Goal: Information Seeking & Learning: Check status

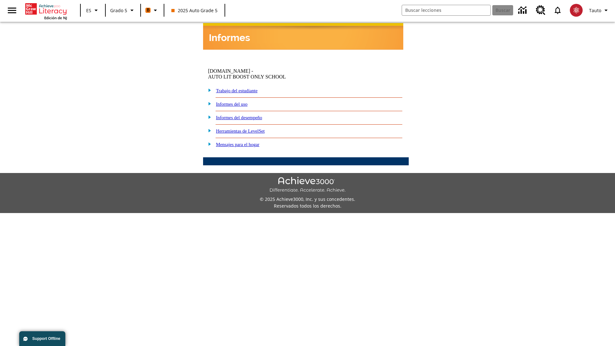
click at [250, 115] on link "Informes del desempeño" at bounding box center [239, 117] width 46 height 5
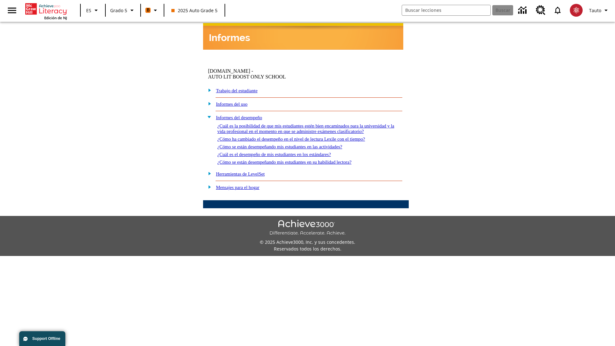
click at [298, 159] on link "¿Cómo se están desempeñando mis estudiantes en su habilidad lectora?" at bounding box center [284, 161] width 134 height 5
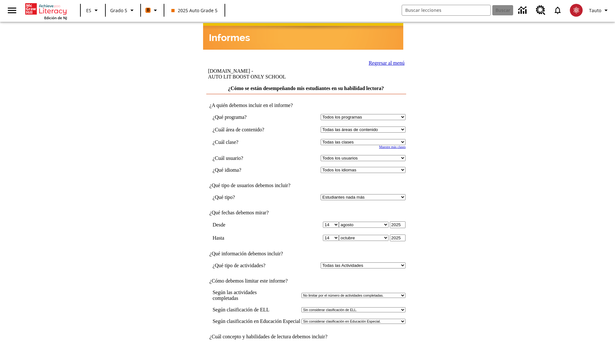
click at [364, 139] on select "Seleccionar una clase: Todas las clases 2025 Auto Grade 5 OL 2025 Auto Grade 6" at bounding box center [362, 142] width 85 height 6
select select "11133131"
select select "21437107"
